Goal: Complete application form: Complete application form

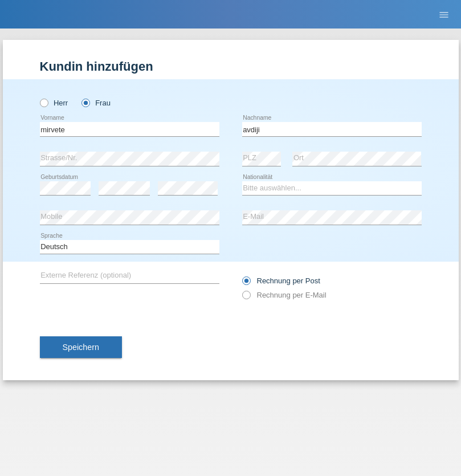
type input "avdiji"
select select "AL"
select select "C"
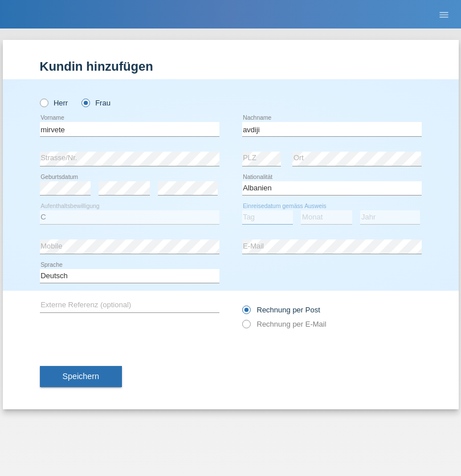
select select "06"
select select "1998"
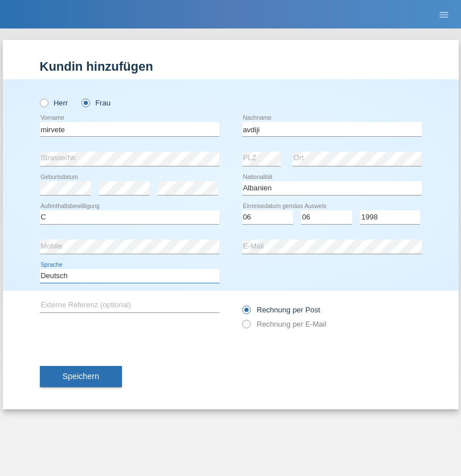
select select "en"
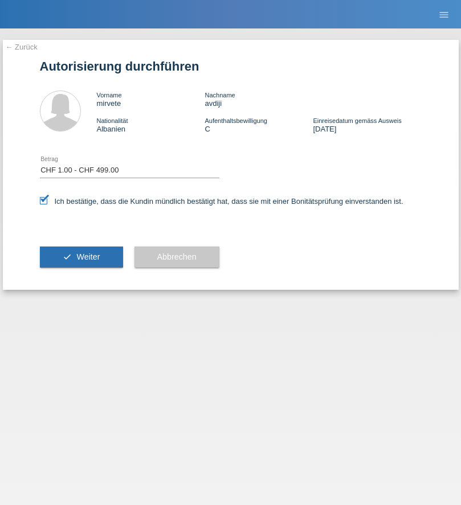
select select "1"
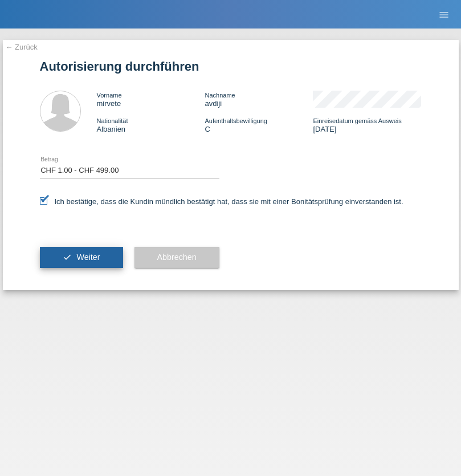
click at [81, 257] on span "Weiter" at bounding box center [87, 256] width 23 height 9
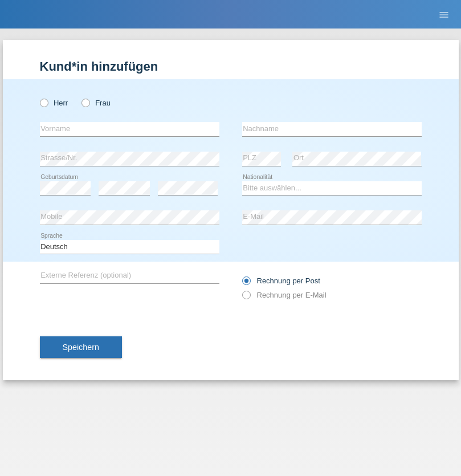
radio input "true"
click at [129, 129] on input "text" at bounding box center [129, 129] width 179 height 14
type input "Mohamed"
click at [332, 129] on input "text" at bounding box center [331, 129] width 179 height 14
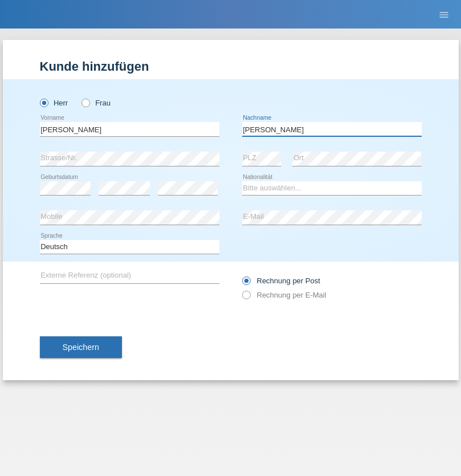
type input "Mohamed"
select select "SY"
select select "C"
select select "21"
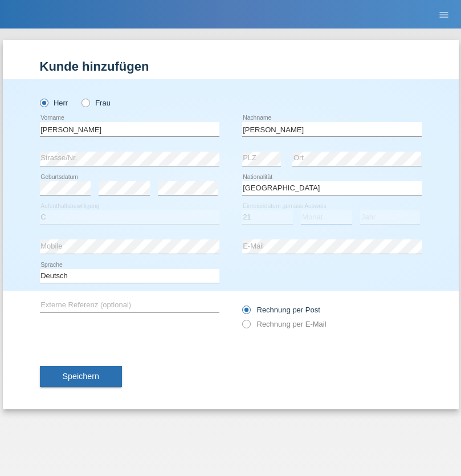
select select "12"
select select "2013"
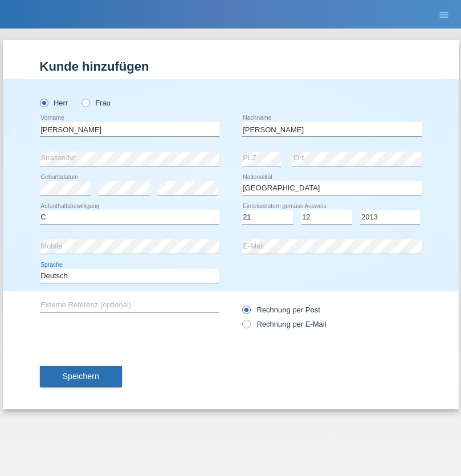
select select "en"
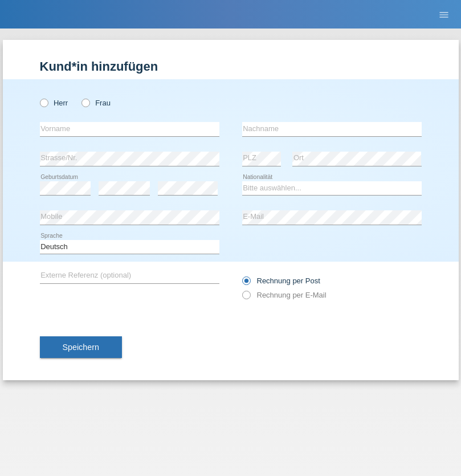
radio input "true"
click at [129, 129] on input "text" at bounding box center [129, 129] width 179 height 14
type input "David"
click at [332, 129] on input "text" at bounding box center [331, 129] width 179 height 14
type input "Senn"
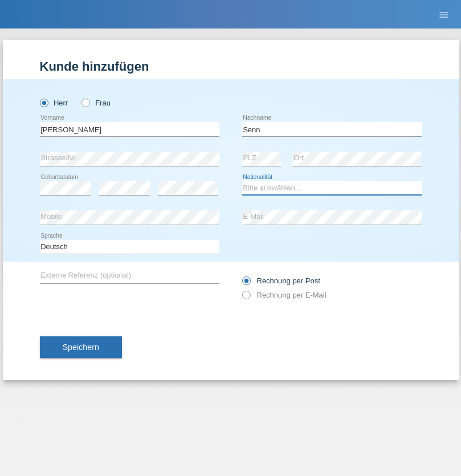
select select "CH"
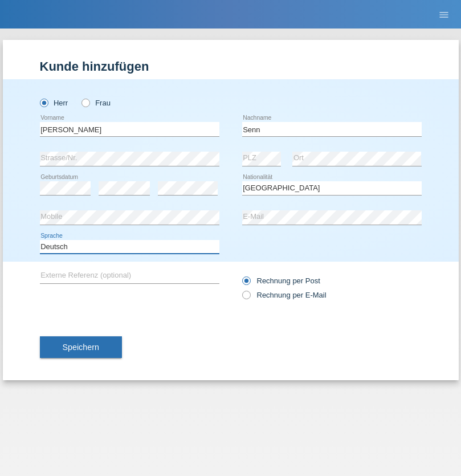
select select "en"
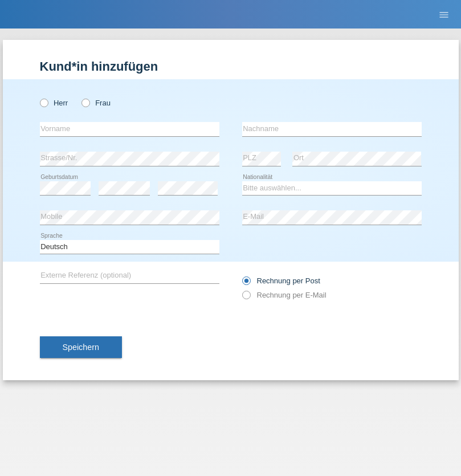
radio input "true"
click at [129, 129] on input "text" at bounding box center [129, 129] width 179 height 14
type input "[PERSON_NAME]"
click at [332, 129] on input "text" at bounding box center [331, 129] width 179 height 14
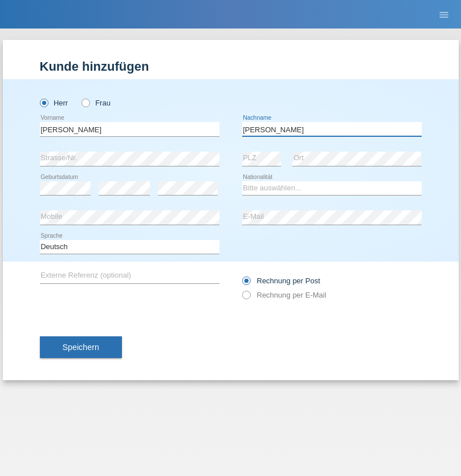
type input "[PERSON_NAME]"
select select "CH"
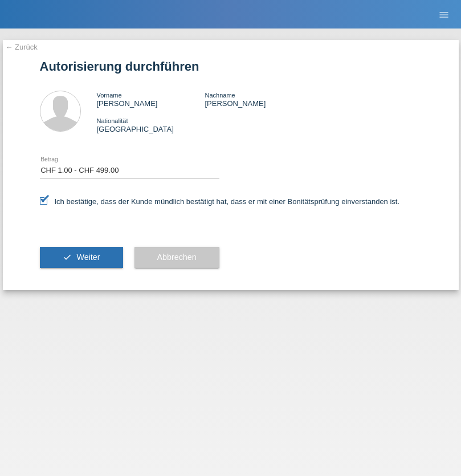
select select "1"
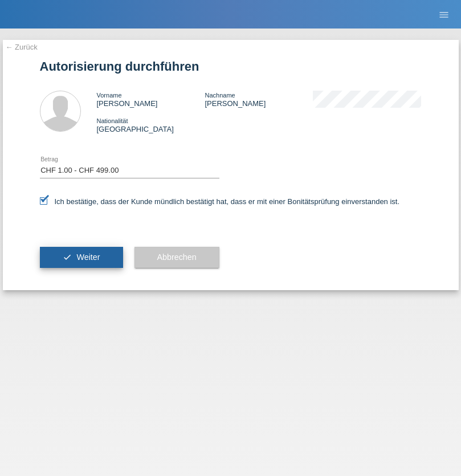
click at [81, 257] on span "Weiter" at bounding box center [87, 256] width 23 height 9
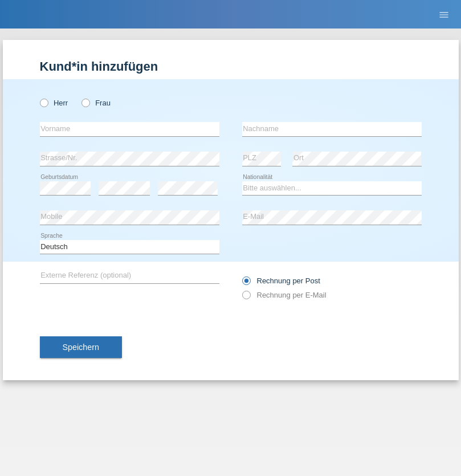
radio input "true"
click at [129, 129] on input "text" at bounding box center [129, 129] width 179 height 14
type input "Petre"
click at [332, 129] on input "text" at bounding box center [331, 129] width 179 height 14
type input "Bujor"
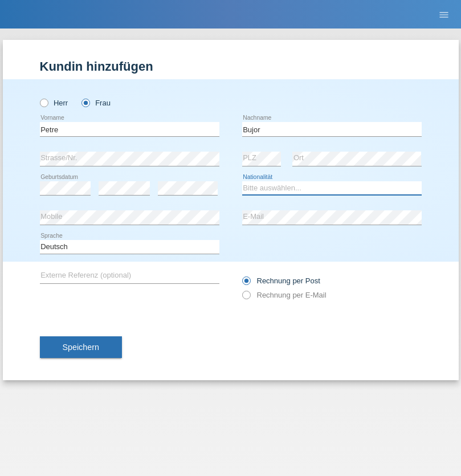
select select "RO"
select select "C"
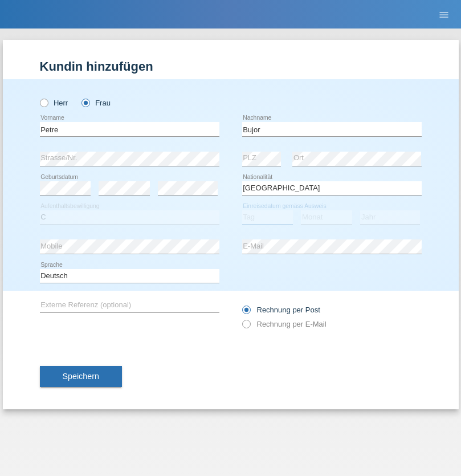
select select "08"
select select "09"
select select "2021"
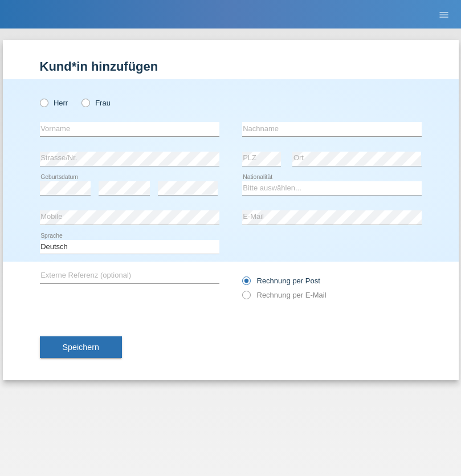
radio input "true"
click at [129, 129] on input "text" at bounding box center [129, 129] width 179 height 14
type input "agnertina"
click at [332, 129] on input "text" at bounding box center [331, 129] width 179 height 14
type input "noshaj"
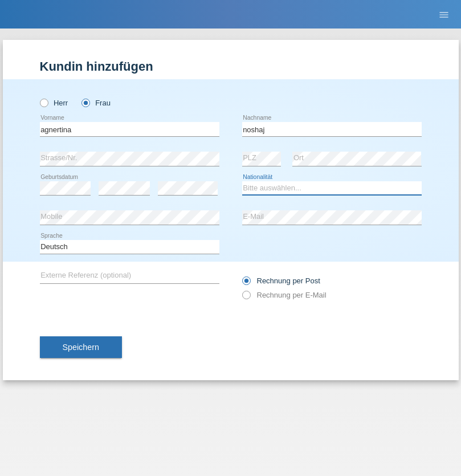
select select "NL"
select select "C"
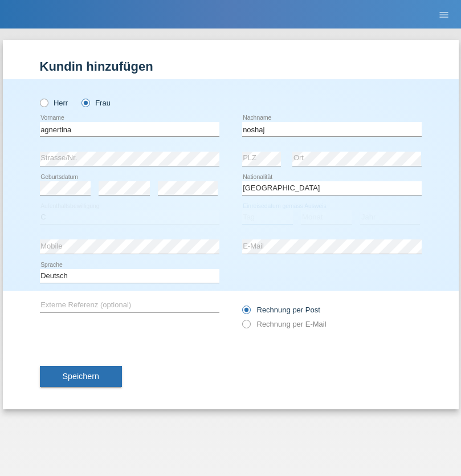
select select "01"
select select "08"
select select "2021"
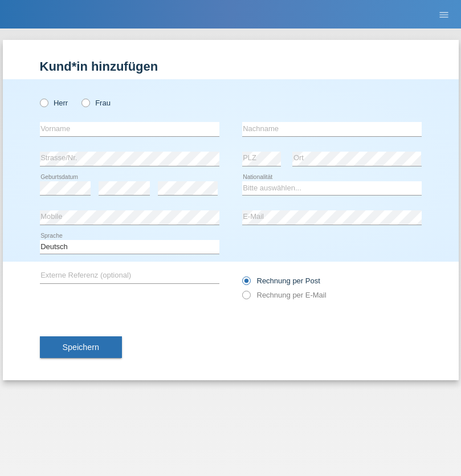
radio input "true"
click at [129, 129] on input "text" at bounding box center [129, 129] width 179 height 14
type input "firat"
click at [332, 129] on input "text" at bounding box center [331, 129] width 179 height 14
type input "kara"
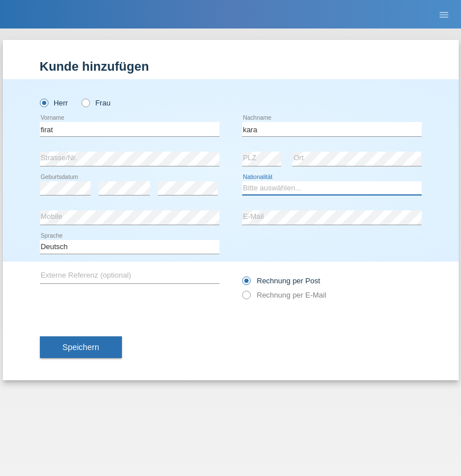
select select "CH"
radio input "true"
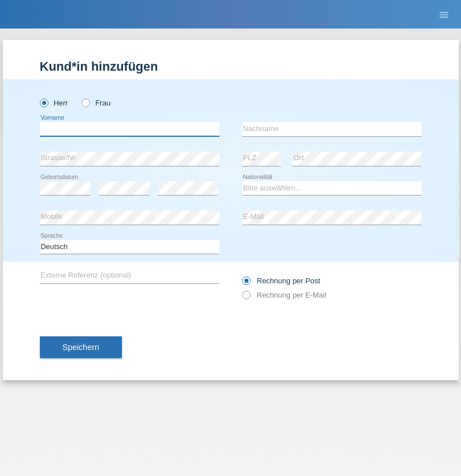
click at [129, 129] on input "text" at bounding box center [129, 129] width 179 height 14
type input "Cristian"
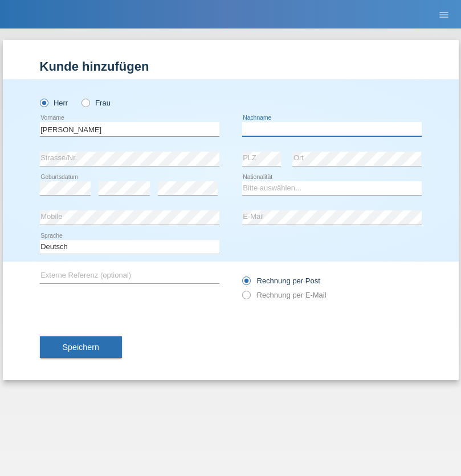
click at [332, 129] on input "text" at bounding box center [331, 129] width 179 height 14
type input "Teeriu"
select select "RO"
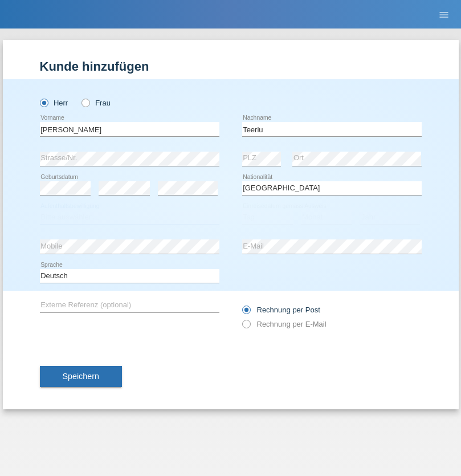
select select "C"
select select "08"
select select "09"
select select "2021"
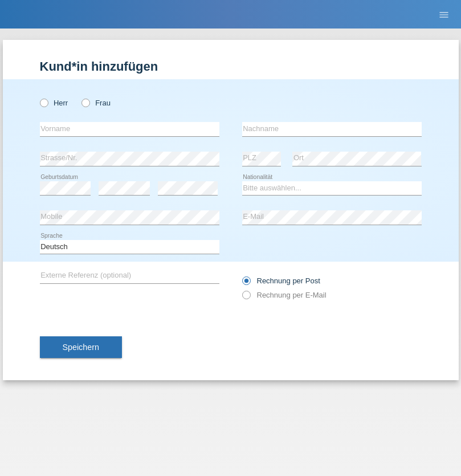
radio input "true"
click at [129, 129] on input "text" at bounding box center [129, 129] width 179 height 14
type input "Rihanna"
click at [332, 129] on input "text" at bounding box center [331, 129] width 179 height 14
type input "Dössegger"
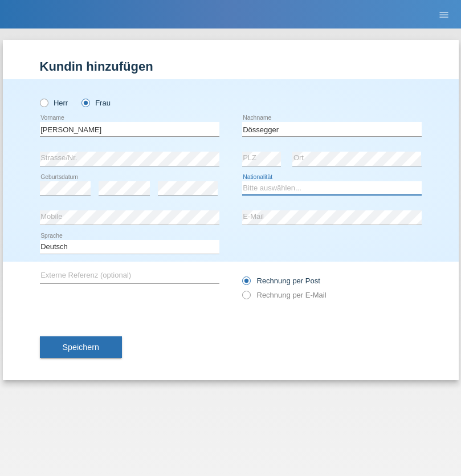
select select "CH"
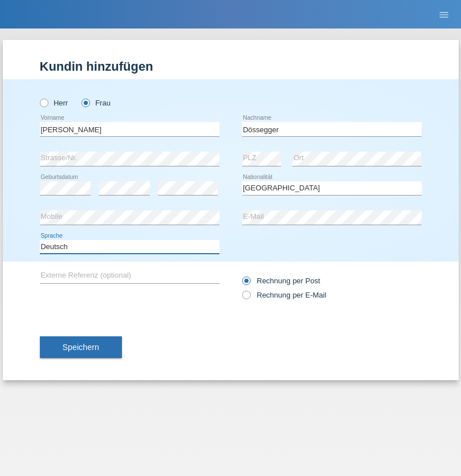
select select "en"
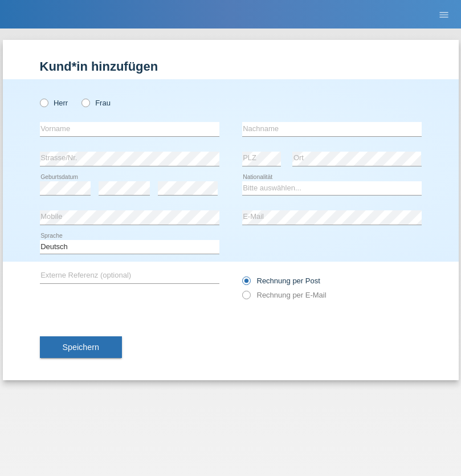
radio input "true"
click at [129, 129] on input "text" at bounding box center [129, 129] width 179 height 14
type input "Senije"
click at [332, 129] on input "text" at bounding box center [331, 129] width 179 height 14
type input "[DEMOGRAPHIC_DATA]"
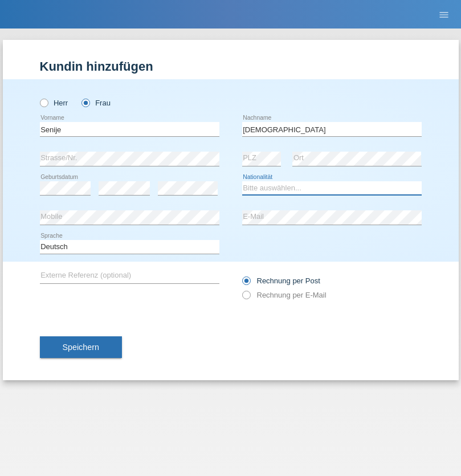
select select "CH"
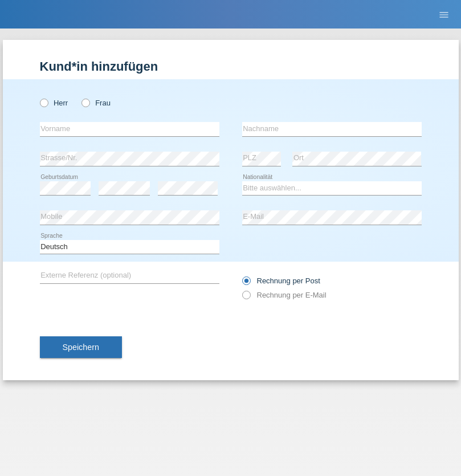
radio input "true"
click at [129, 129] on input "text" at bounding box center [129, 129] width 179 height 14
type input "Andy"
click at [332, 129] on input "text" at bounding box center [331, 129] width 179 height 14
type input "Priestley"
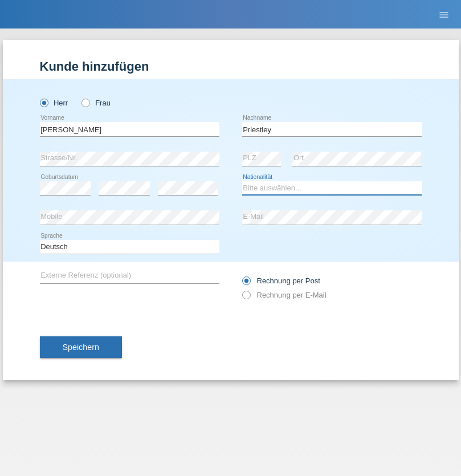
select select "CH"
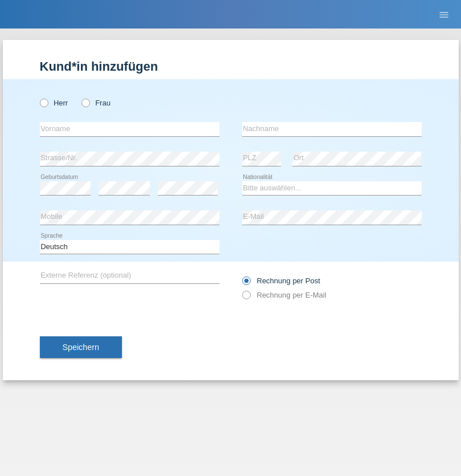
radio input "true"
click at [129, 129] on input "text" at bounding box center [129, 129] width 179 height 14
type input "[PERSON_NAME]"
click at [332, 129] on input "text" at bounding box center [331, 129] width 179 height 14
type input "Fortugno"
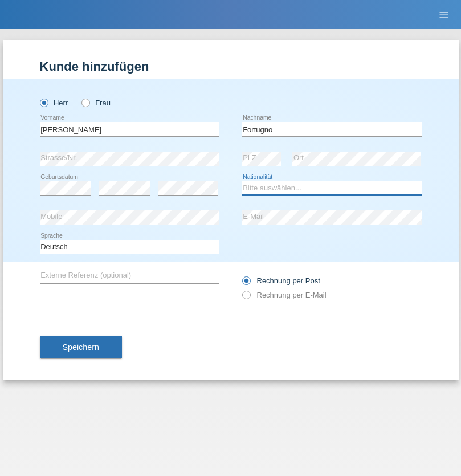
select select "IT"
select select "C"
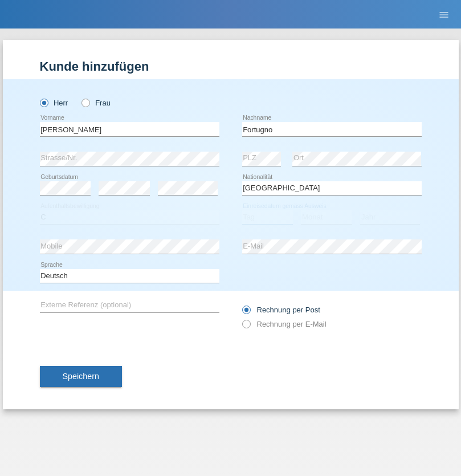
select select "09"
select select "08"
select select "2006"
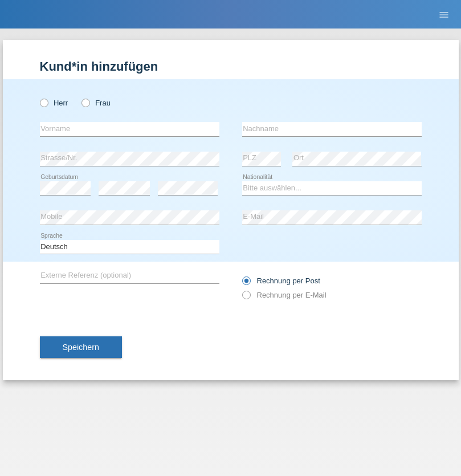
radio input "true"
click at [129, 129] on input "text" at bounding box center [129, 129] width 179 height 14
type input "Farkash"
click at [332, 129] on input "text" at bounding box center [331, 129] width 179 height 14
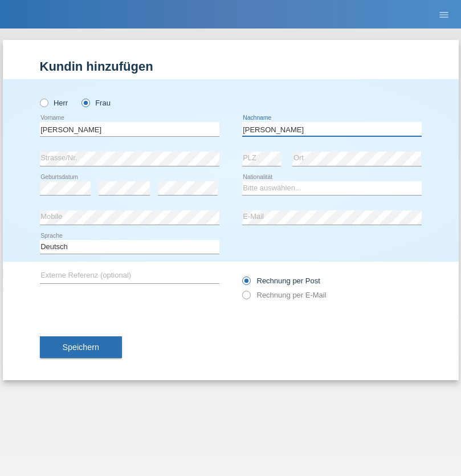
type input "Yolana"
select select "UA"
select select "C"
select select "23"
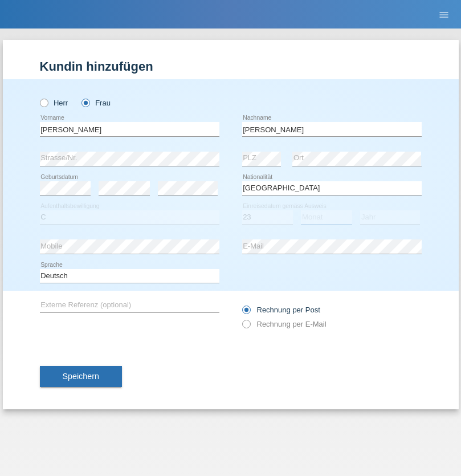
select select "10"
select select "2021"
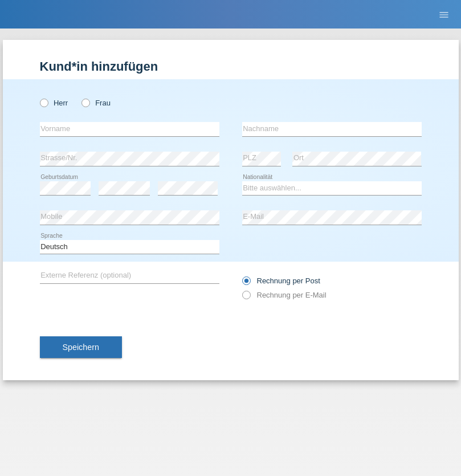
radio input "true"
click at [129, 129] on input "text" at bounding box center [129, 129] width 179 height 14
type input "Nuria"
click at [332, 129] on input "text" at bounding box center [331, 129] width 179 height 14
type input "D'Antino"
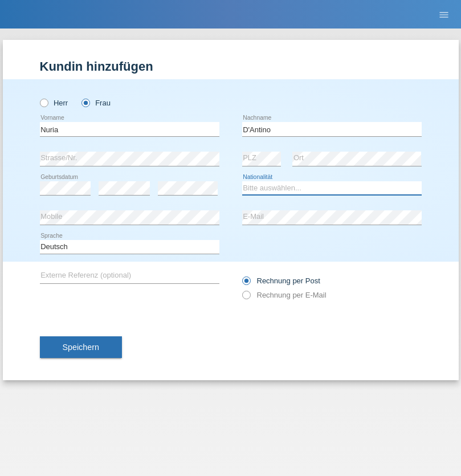
select select "CH"
